Goal: Check status: Check status

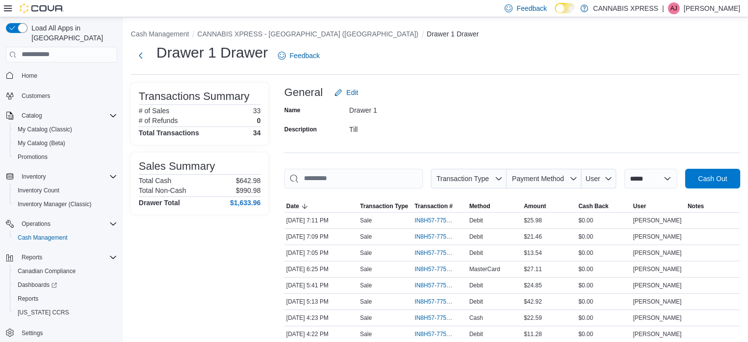
drag, startPoint x: 0, startPoint y: 0, endPoint x: 464, endPoint y: 30, distance: 465.1
drag, startPoint x: 464, startPoint y: 30, endPoint x: 34, endPoint y: 61, distance: 431.3
click at [34, 70] on span "Home" at bounding box center [30, 76] width 16 height 12
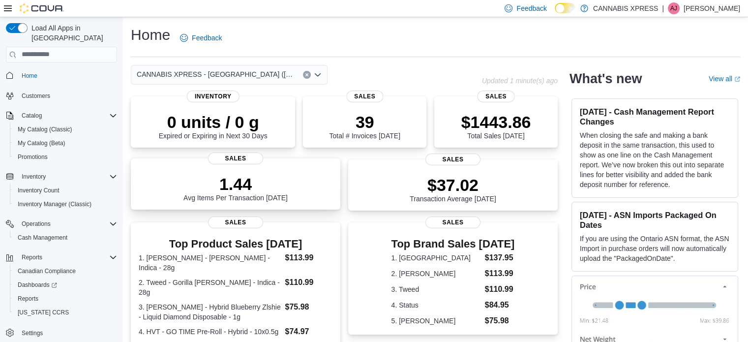
click at [207, 192] on p "1.44" at bounding box center [235, 184] width 104 height 20
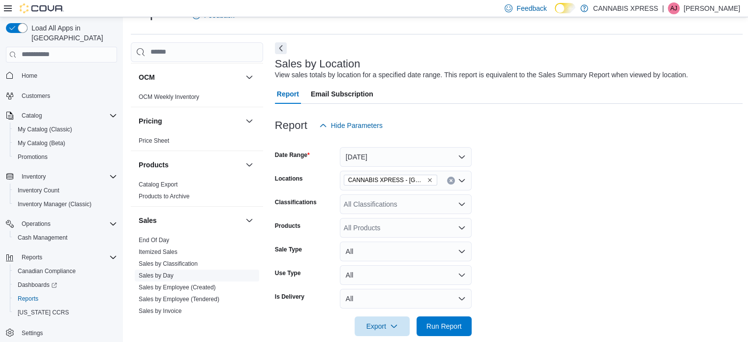
scroll to position [541, 0]
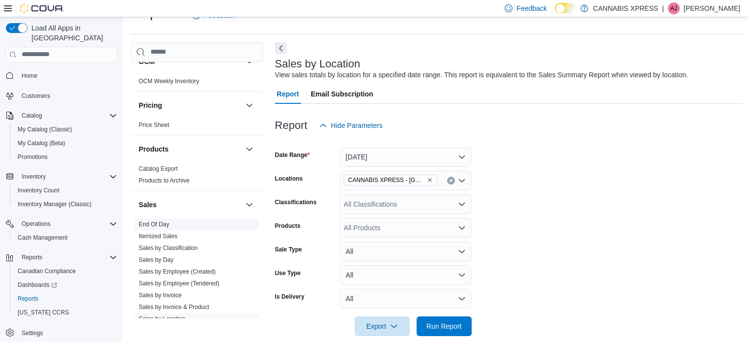
click at [158, 221] on link "End Of Day" at bounding box center [154, 224] width 30 height 7
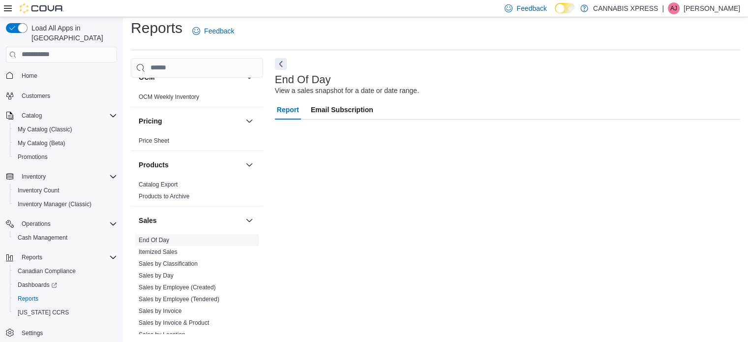
scroll to position [6, 0]
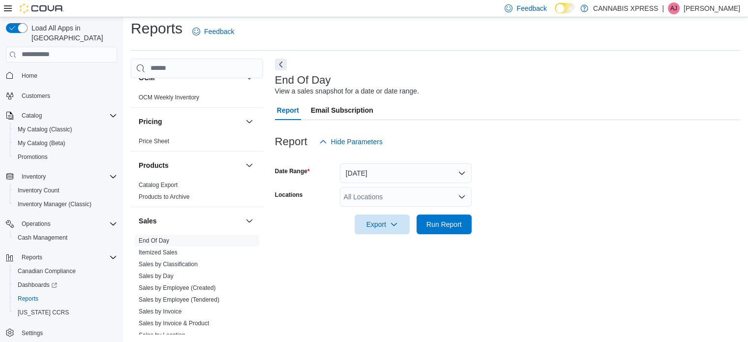
click at [358, 191] on div "All Locations" at bounding box center [406, 197] width 132 height 20
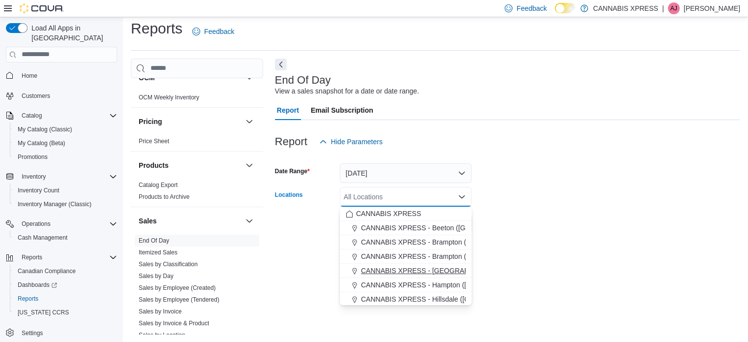
click at [406, 270] on span "CANNABIS XPRESS - [GEOGRAPHIC_DATA] ([GEOGRAPHIC_DATA])" at bounding box center [471, 270] width 221 height 10
drag, startPoint x: 517, startPoint y: 238, endPoint x: 508, endPoint y: 237, distance: 8.4
click at [517, 238] on div at bounding box center [507, 240] width 465 height 12
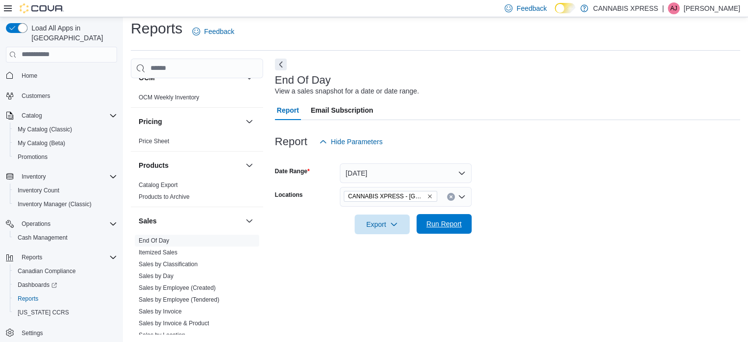
click at [444, 229] on span "Run Report" at bounding box center [443, 224] width 43 height 20
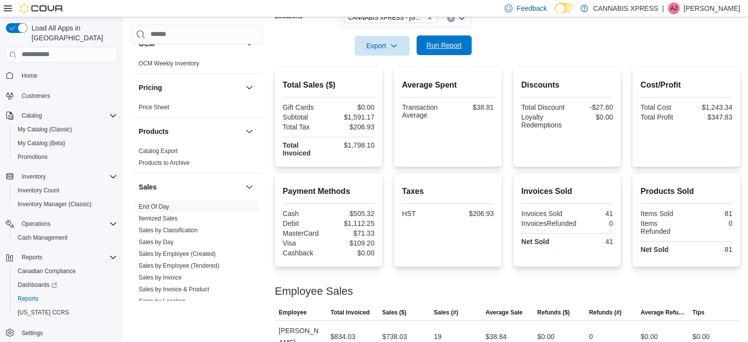
scroll to position [203, 0]
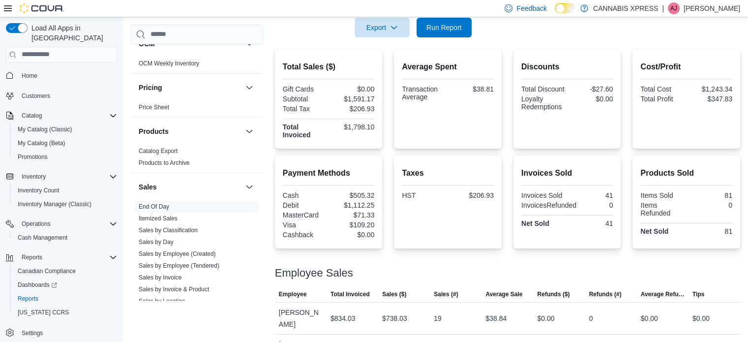
click at [360, 194] on div "$505.32" at bounding box center [352, 195] width 44 height 8
copy div "$505.32"
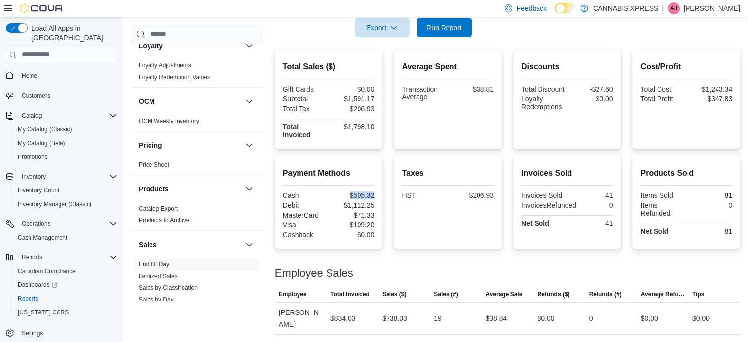
scroll to position [442, 0]
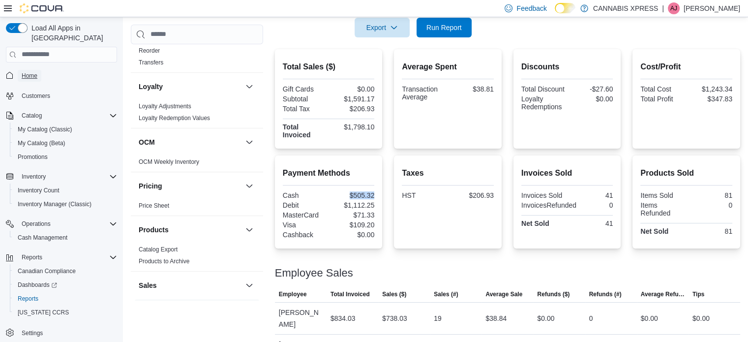
click at [31, 72] on span "Home" at bounding box center [30, 76] width 16 height 8
